Goal: Task Accomplishment & Management: Use online tool/utility

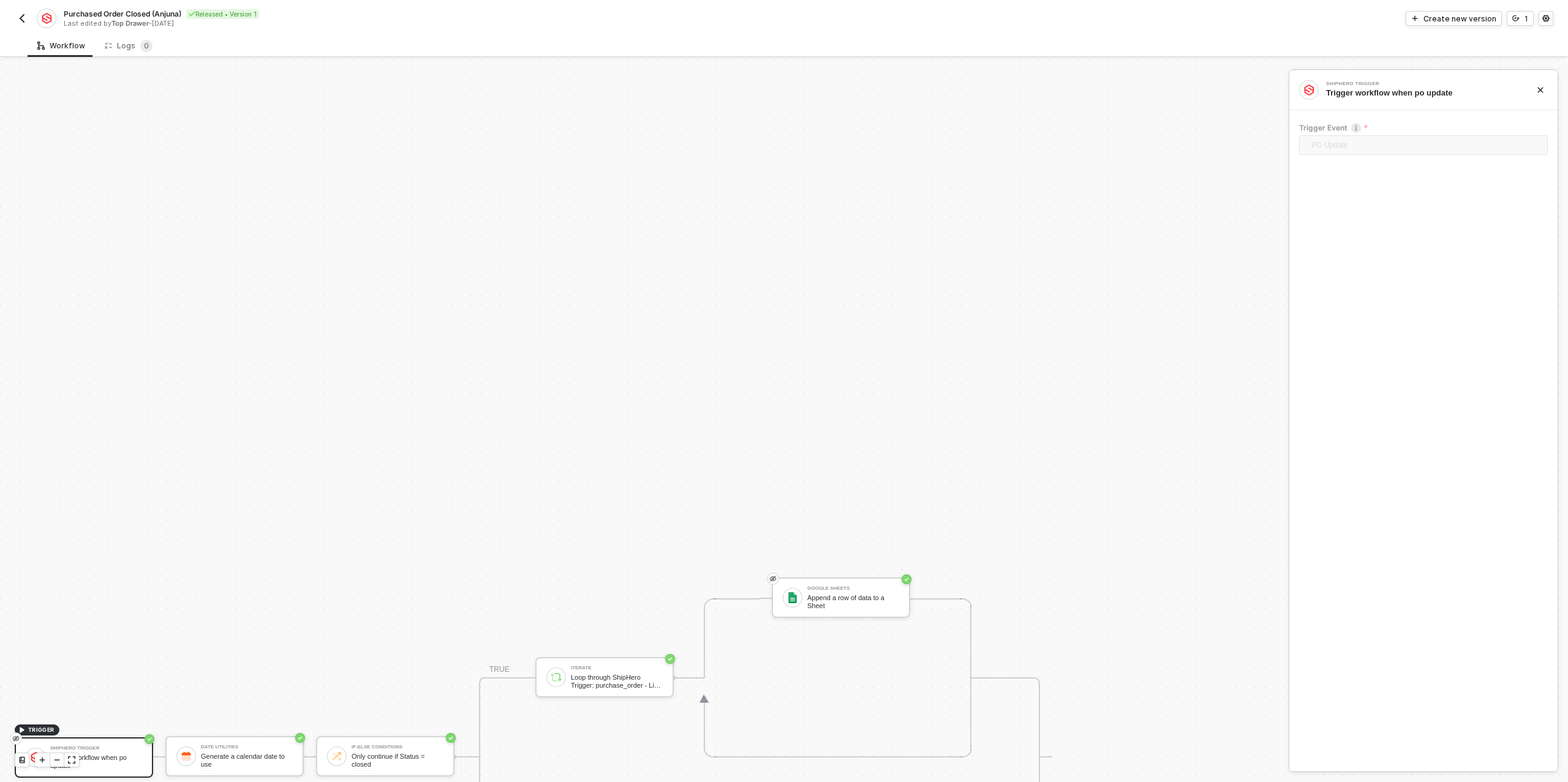
scroll to position [349, 0]
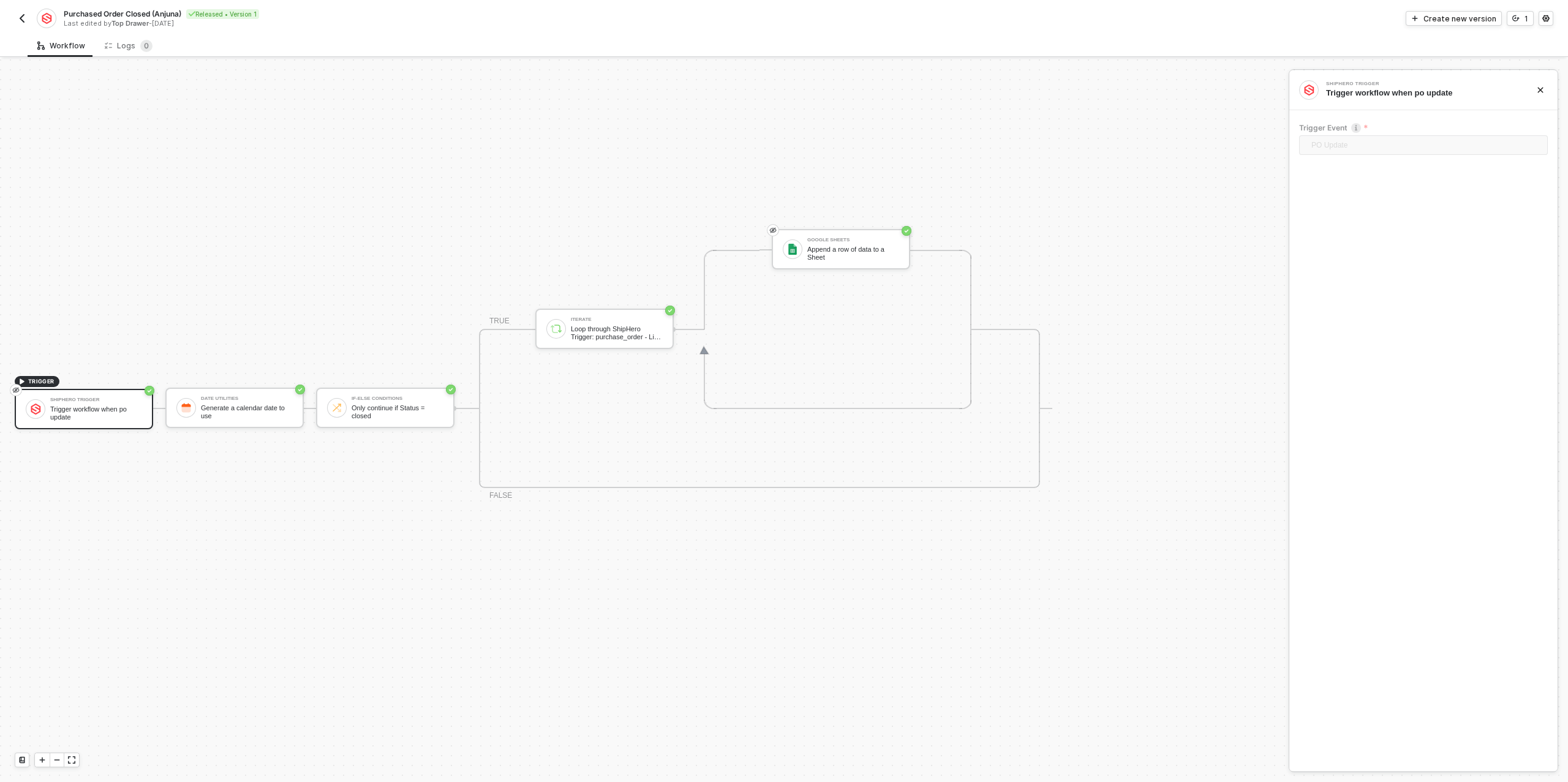
click at [21, 22] on img "button" at bounding box center [22, 18] width 10 height 10
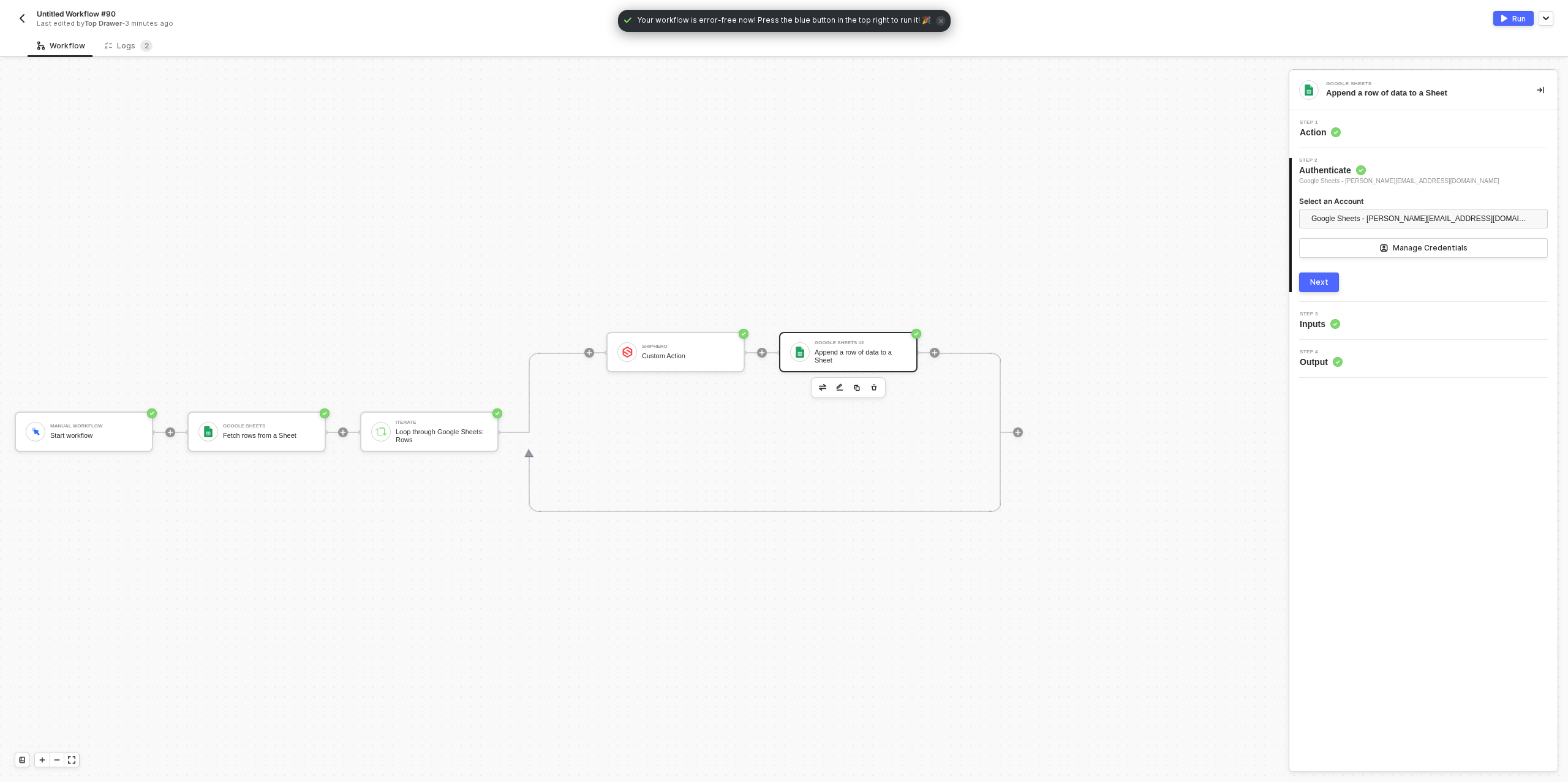
scroll to position [22, 0]
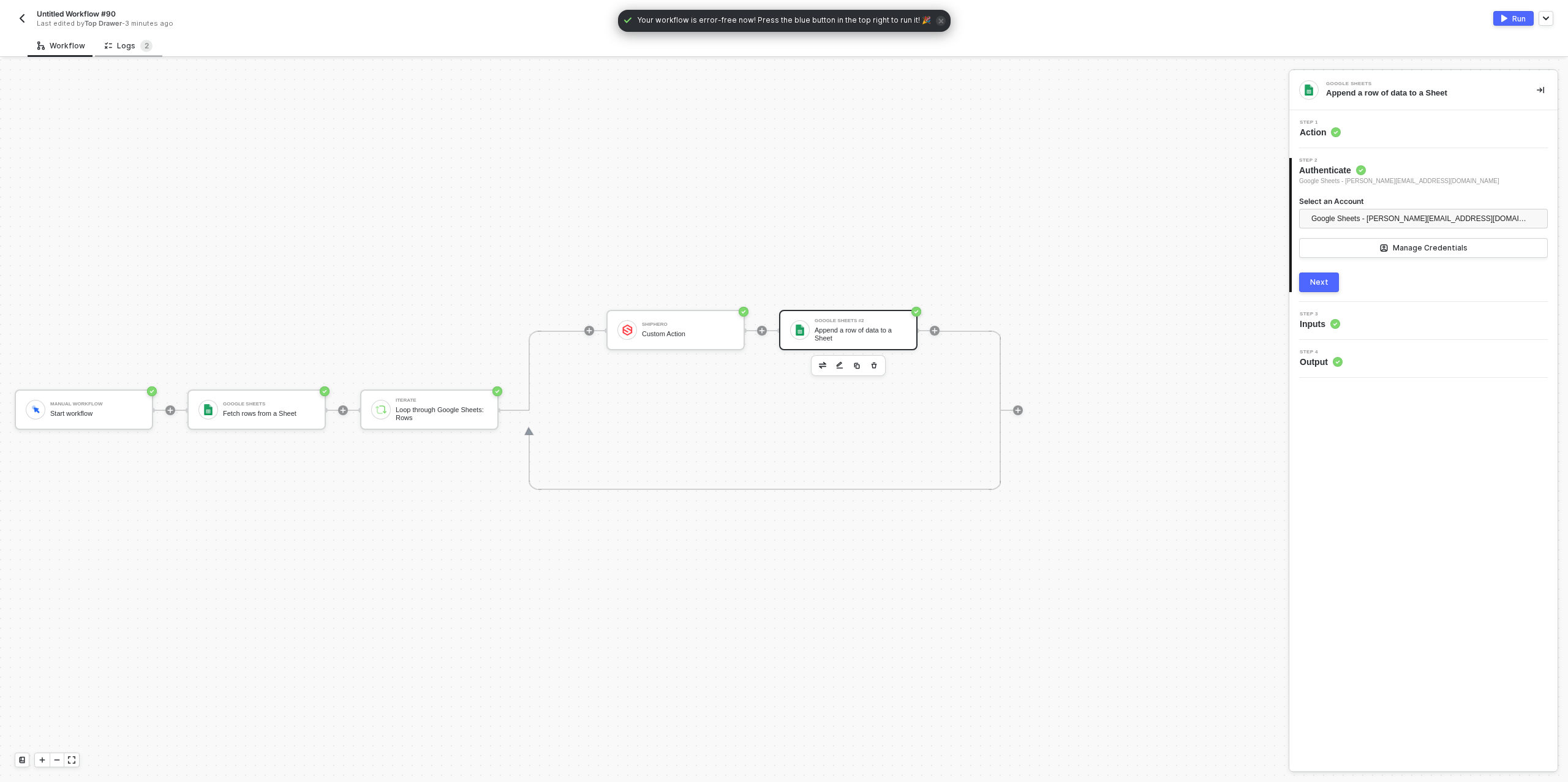
click at [135, 48] on div "Logs 2" at bounding box center [129, 46] width 48 height 12
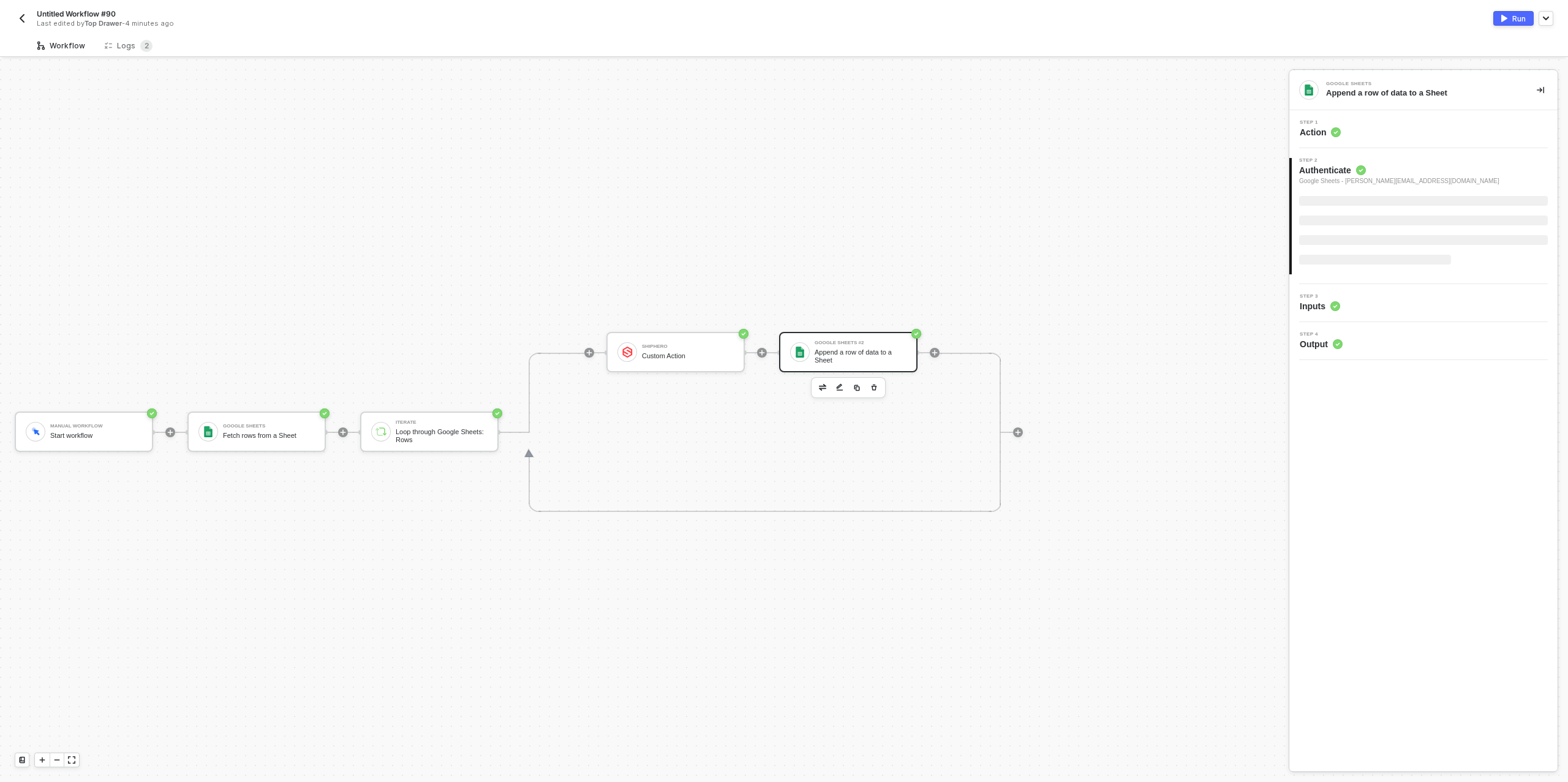
scroll to position [22, 0]
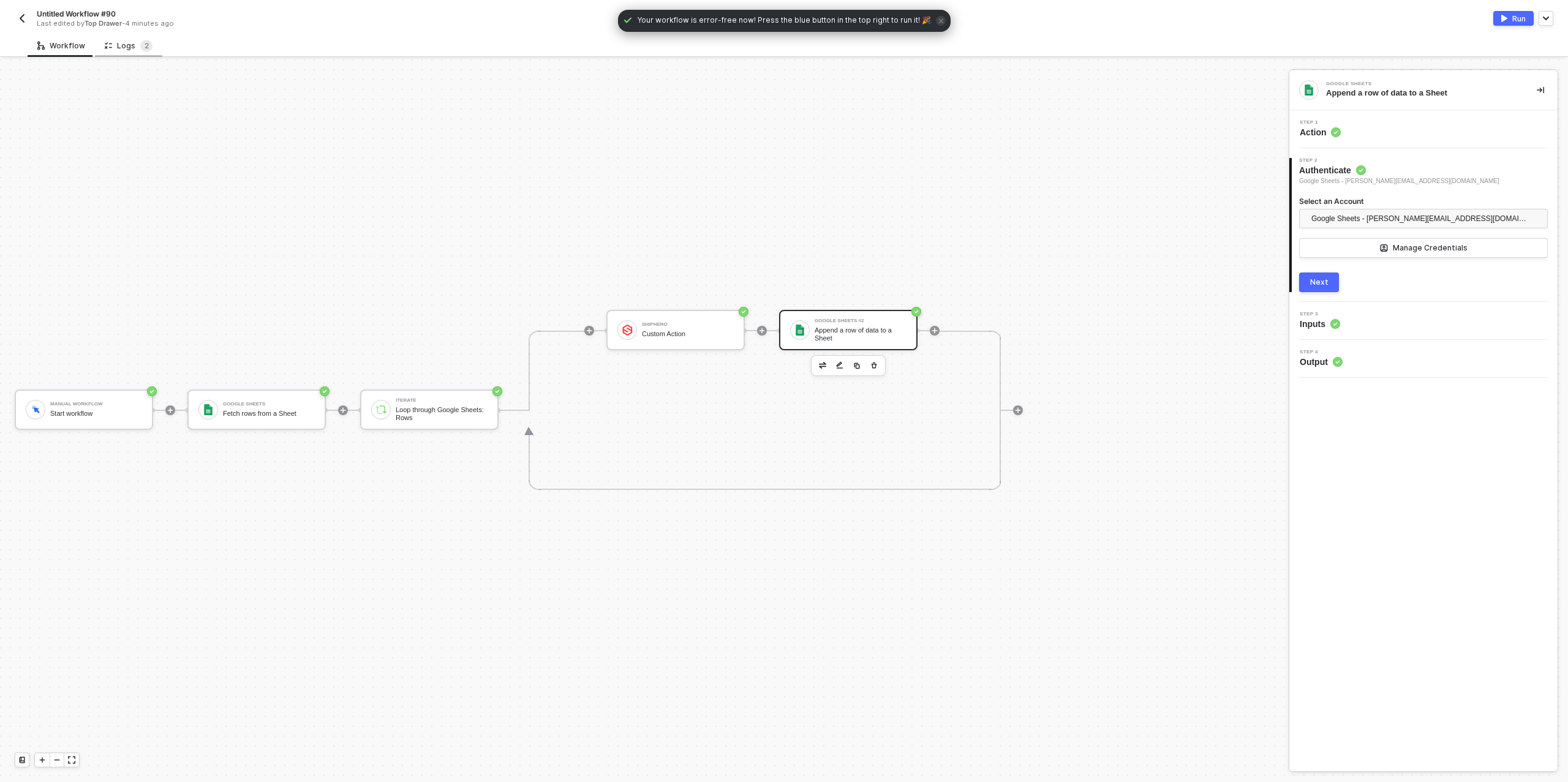
click at [125, 49] on div "Logs 2" at bounding box center [129, 46] width 48 height 12
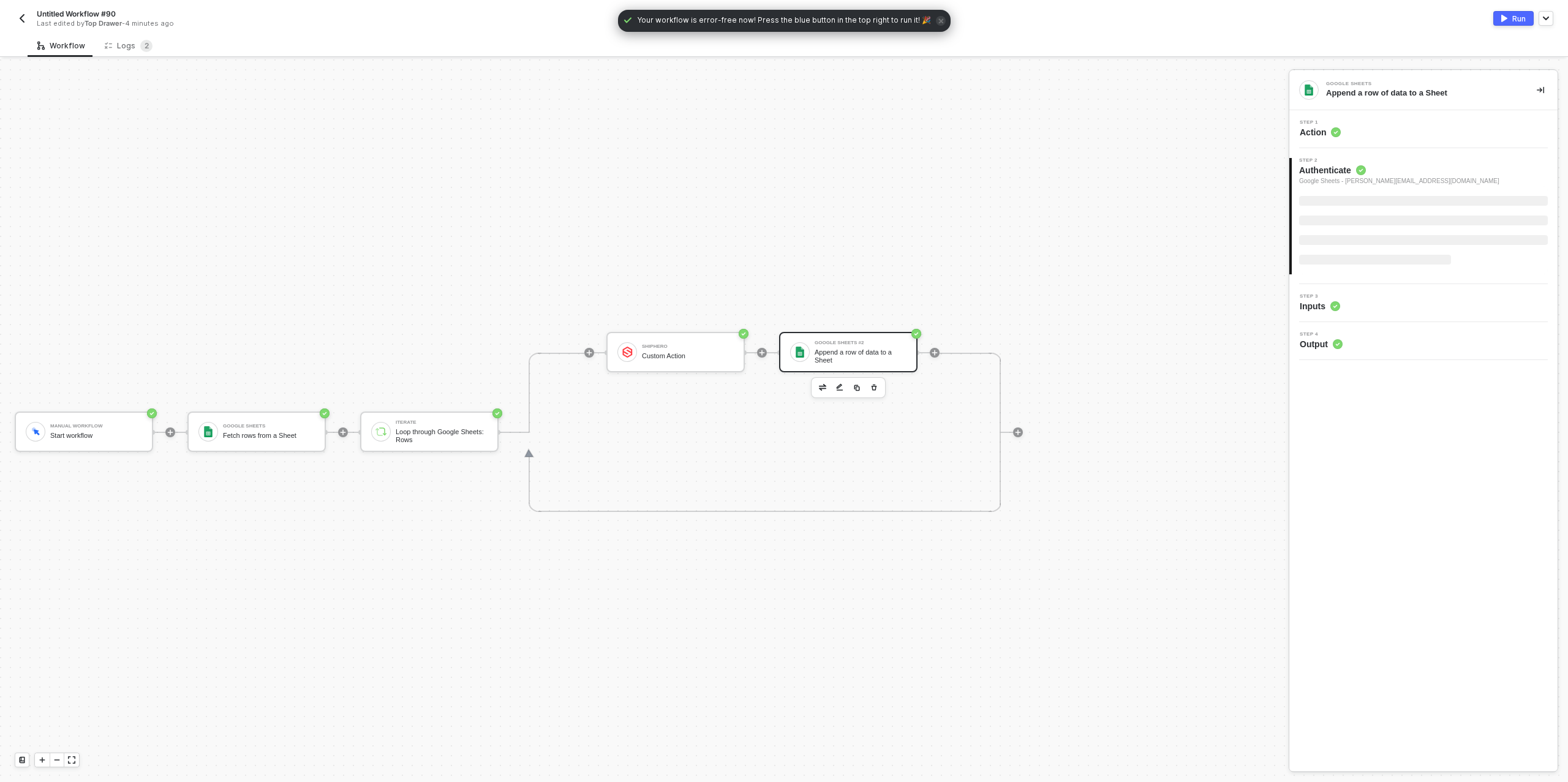
scroll to position [22, 0]
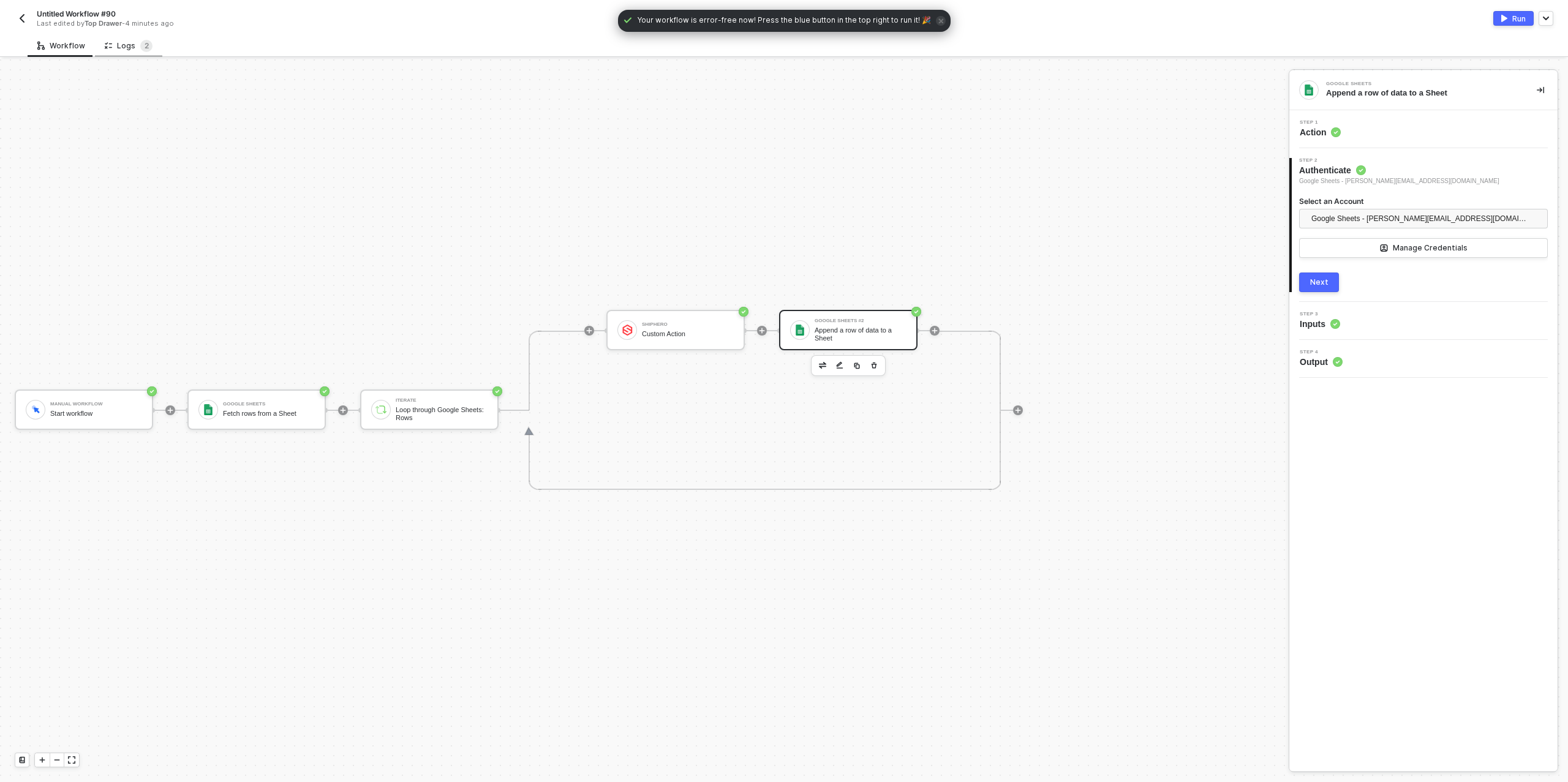
click at [130, 46] on div "Logs 2" at bounding box center [129, 46] width 48 height 12
